Goal: Find specific page/section: Find specific page/section

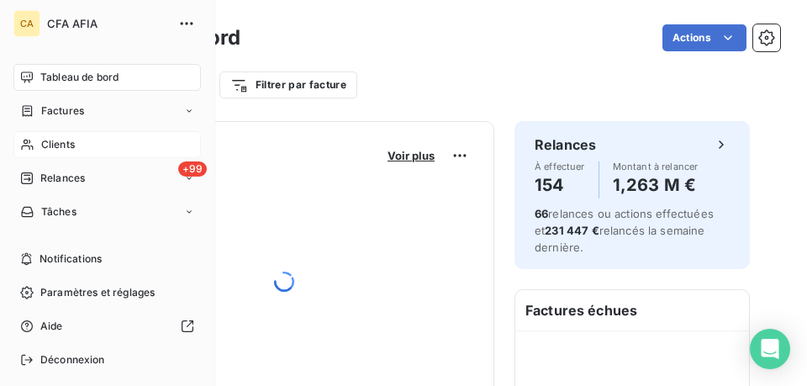
click at [34, 144] on div "Clients" at bounding box center [106, 144] width 187 height 27
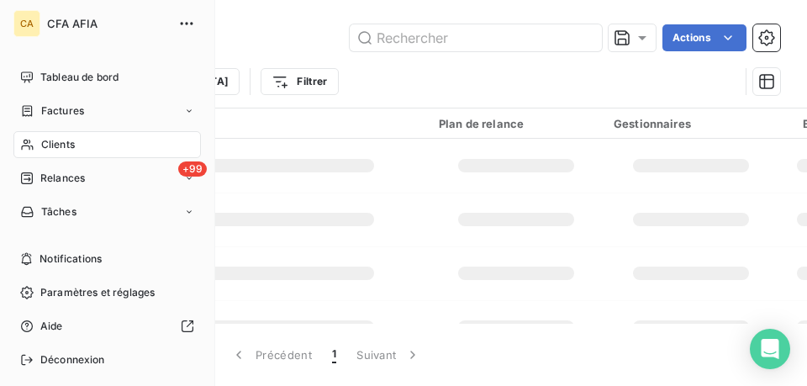
click at [56, 146] on span "Clients" at bounding box center [58, 144] width 34 height 15
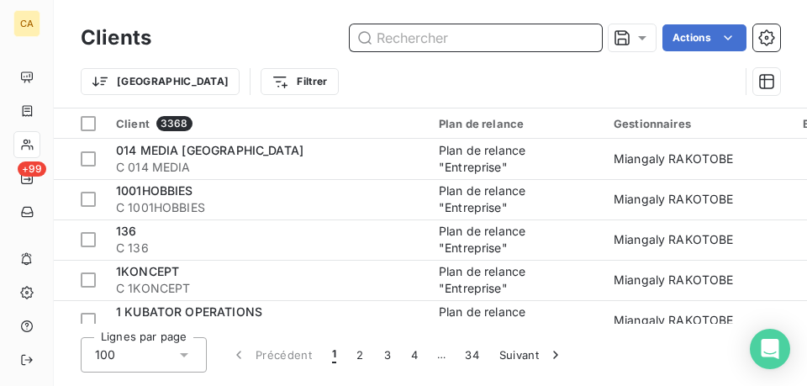
click at [409, 31] on input "text" at bounding box center [476, 37] width 252 height 27
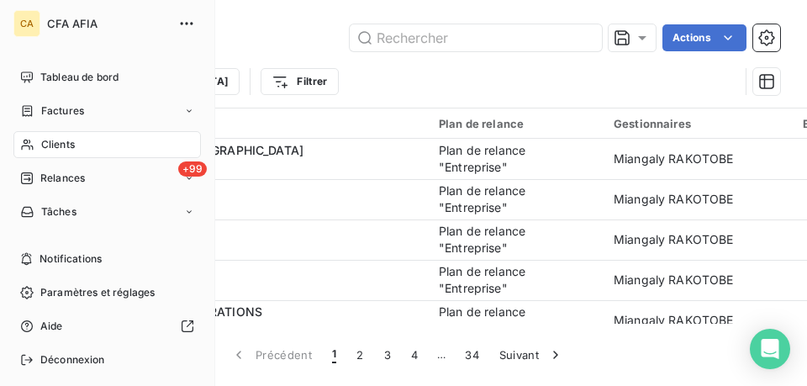
click at [38, 145] on div "Clients" at bounding box center [106, 144] width 187 height 27
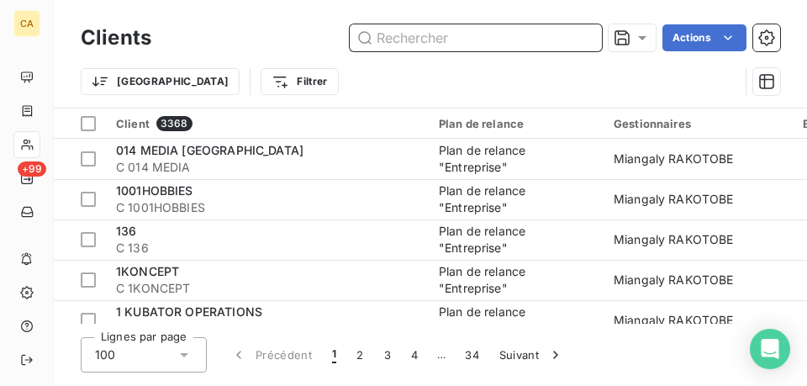
click at [394, 42] on input "text" at bounding box center [476, 37] width 252 height 27
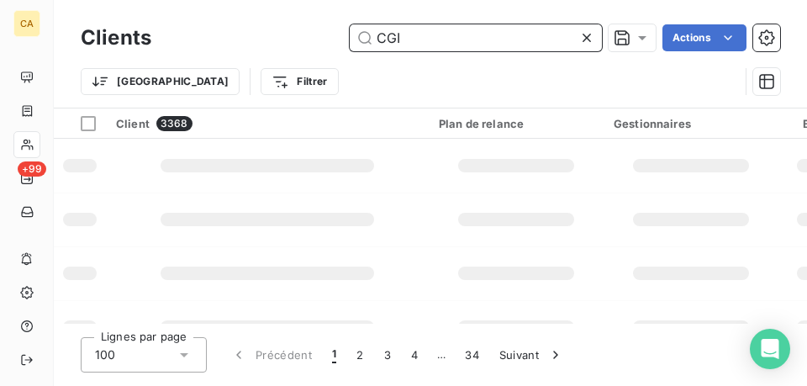
type input "CGI"
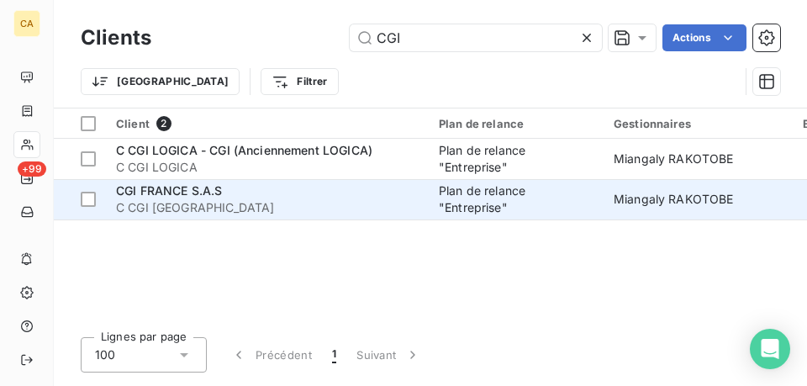
click at [299, 195] on div "CGI FRANCE S.A.S" at bounding box center [267, 190] width 302 height 17
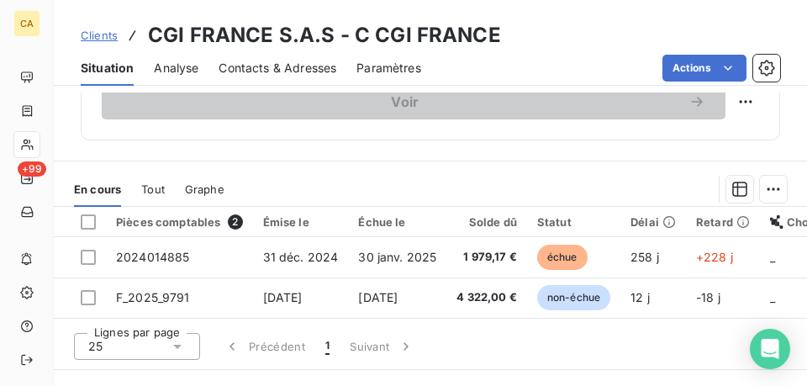
scroll to position [588, 0]
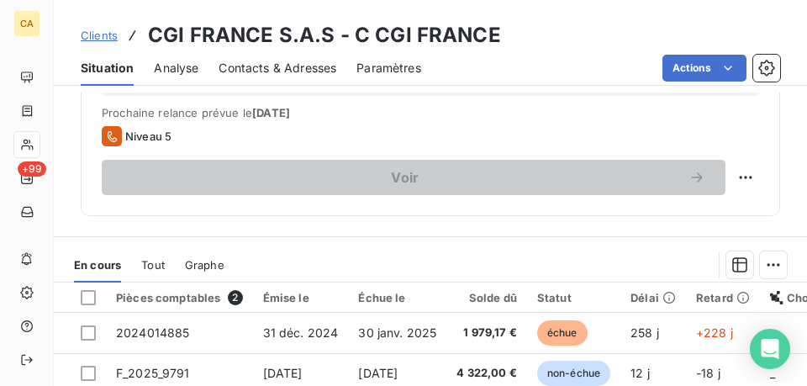
click at [157, 257] on div "Tout" at bounding box center [153, 264] width 24 height 35
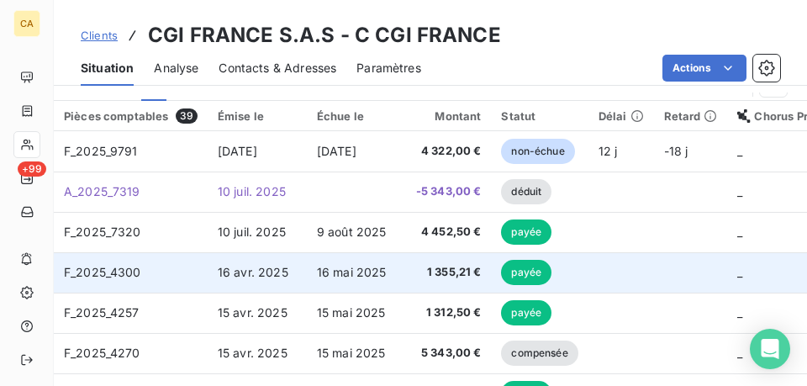
scroll to position [756, 0]
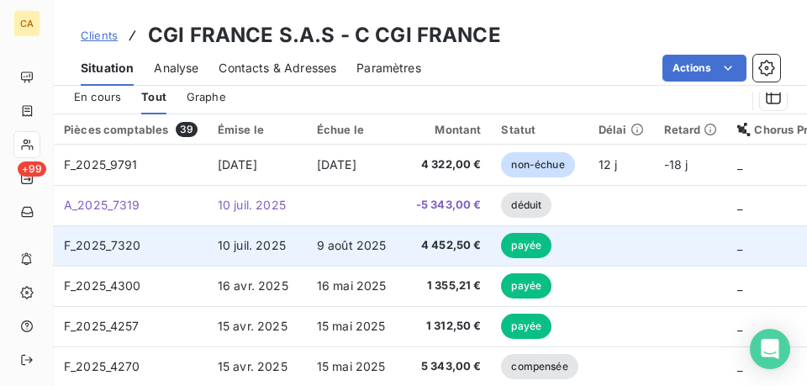
click at [299, 247] on td "10 juil. 2025" at bounding box center [257, 245] width 99 height 40
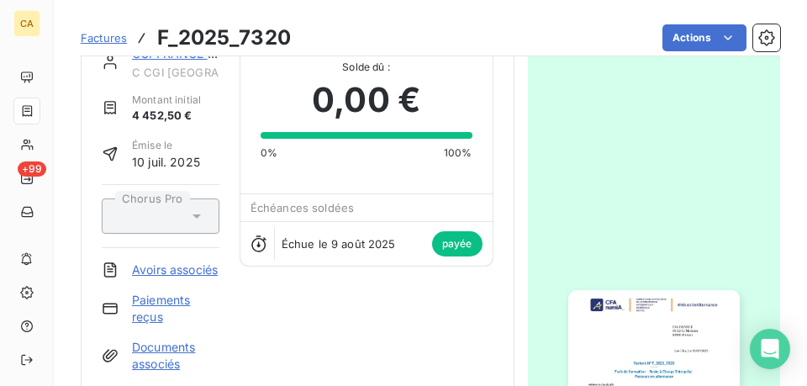
scroll to position [85, 0]
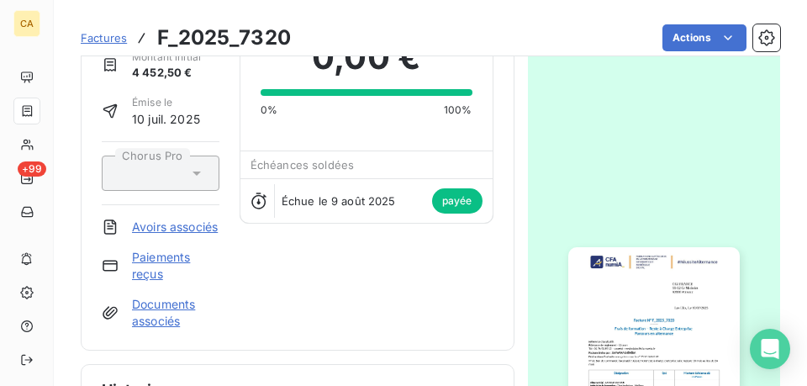
click at [671, 300] on img "button" at bounding box center [653, 368] width 171 height 242
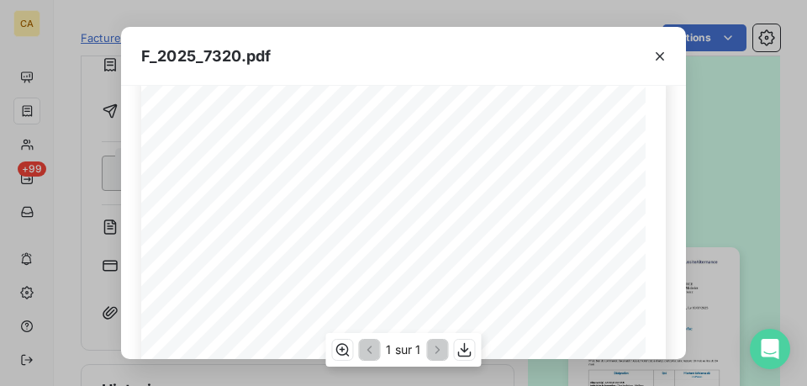
scroll to position [84, 0]
click at [660, 55] on icon "button" at bounding box center [659, 56] width 8 height 8
